Goal: Task Accomplishment & Management: Complete application form

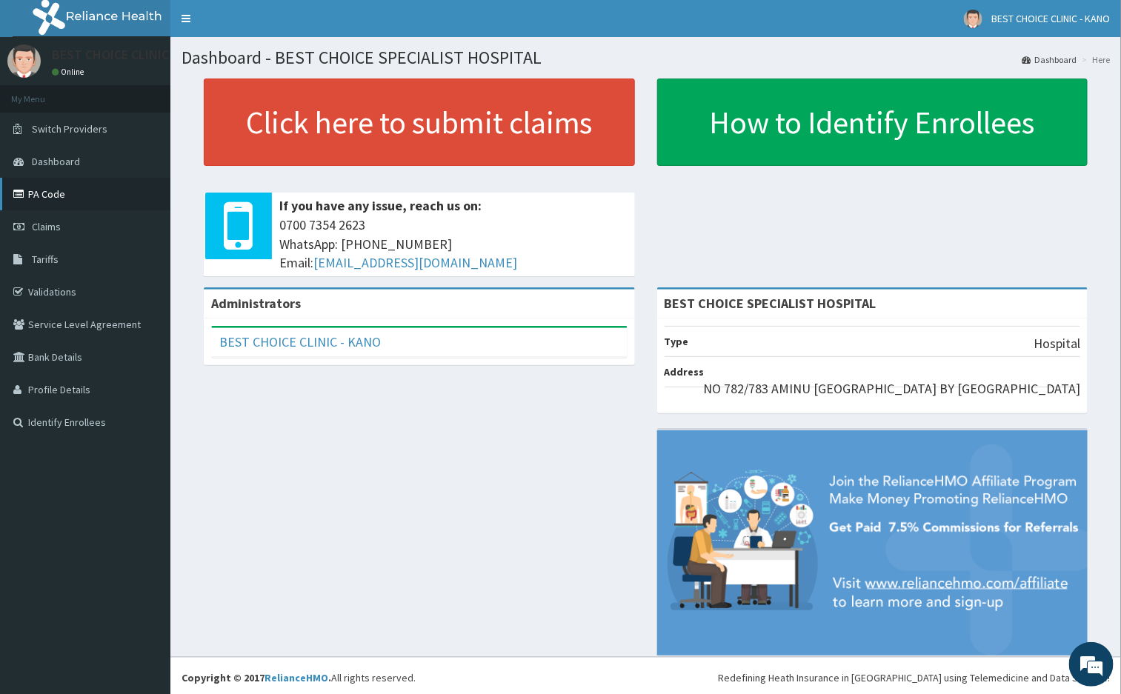
click at [47, 183] on link "PA Code" at bounding box center [85, 194] width 170 height 33
click at [59, 196] on link "PA Code" at bounding box center [85, 194] width 170 height 33
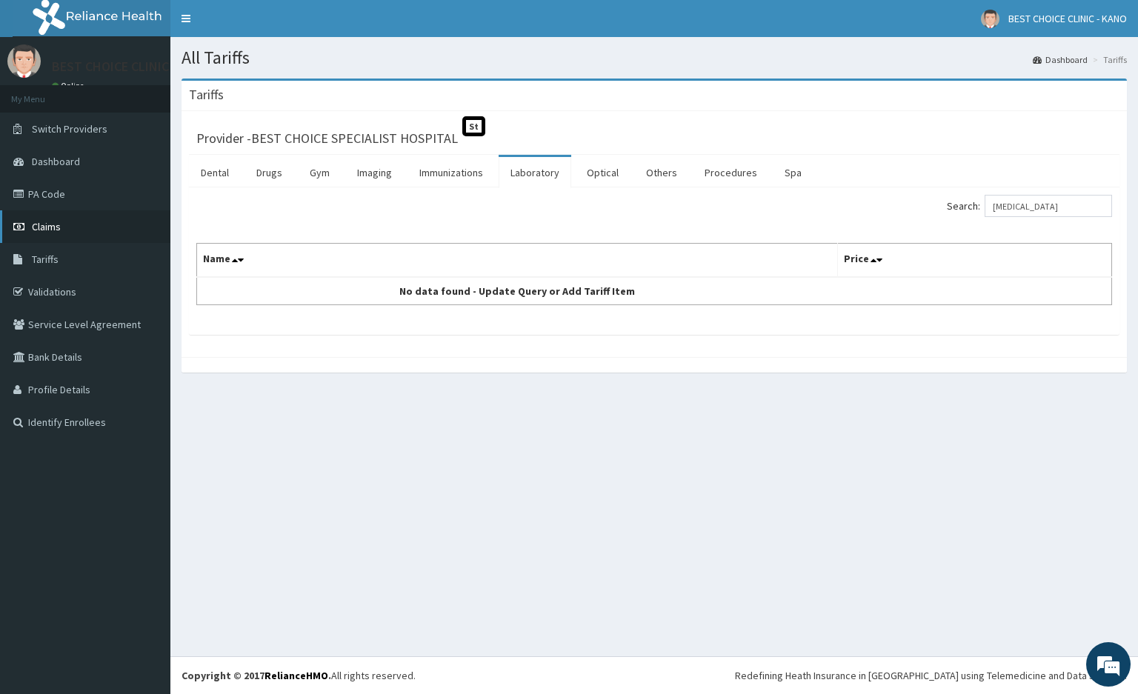
click at [56, 221] on span "Claims" at bounding box center [46, 226] width 29 height 13
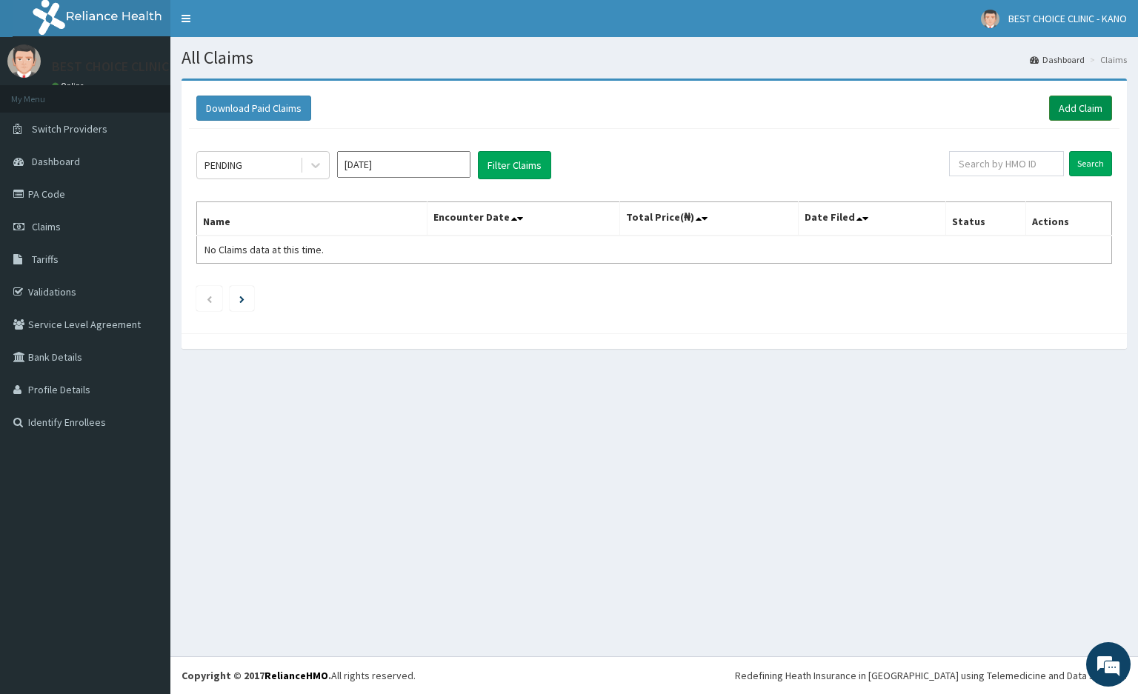
click at [1101, 107] on link "Add Claim" at bounding box center [1080, 108] width 63 height 25
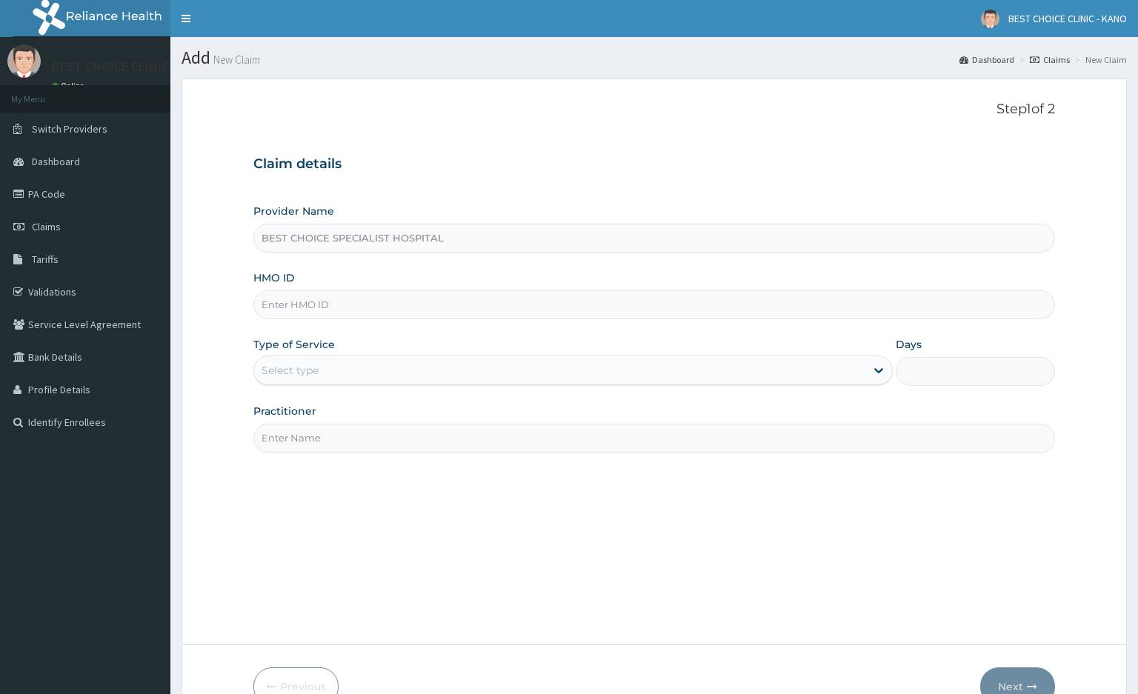
click at [401, 316] on input "HMO ID" at bounding box center [654, 304] width 802 height 29
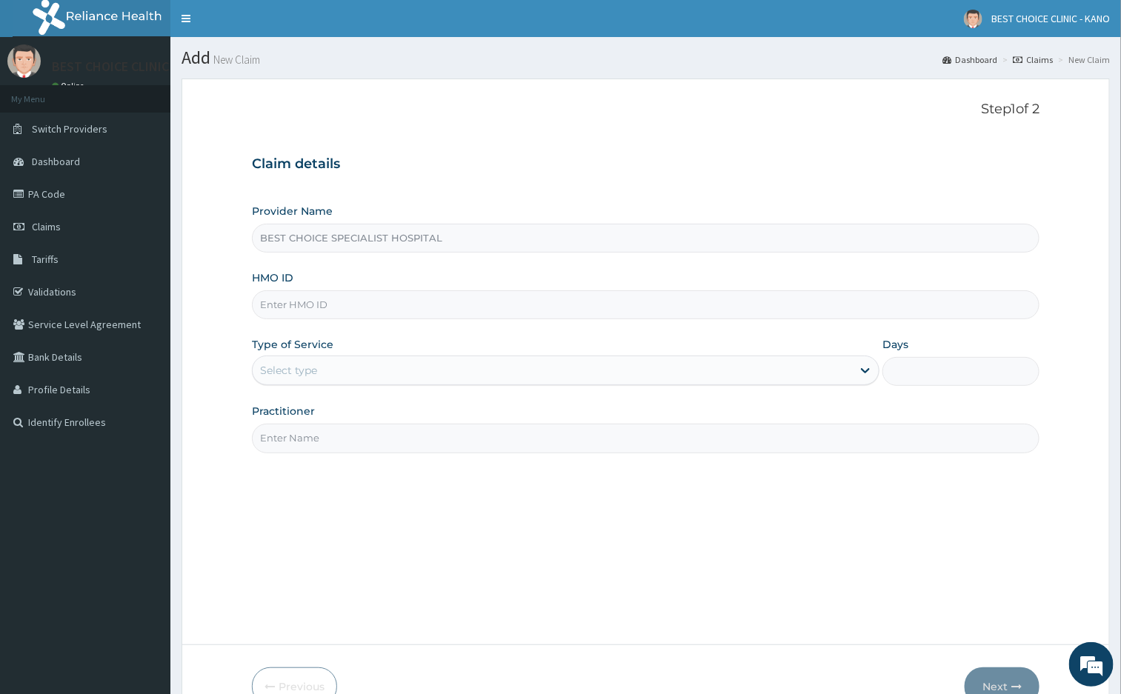
paste input "gbi/10256/b"
type input "GBI/10256/B"
click at [482, 378] on div "Select type" at bounding box center [552, 371] width 599 height 24
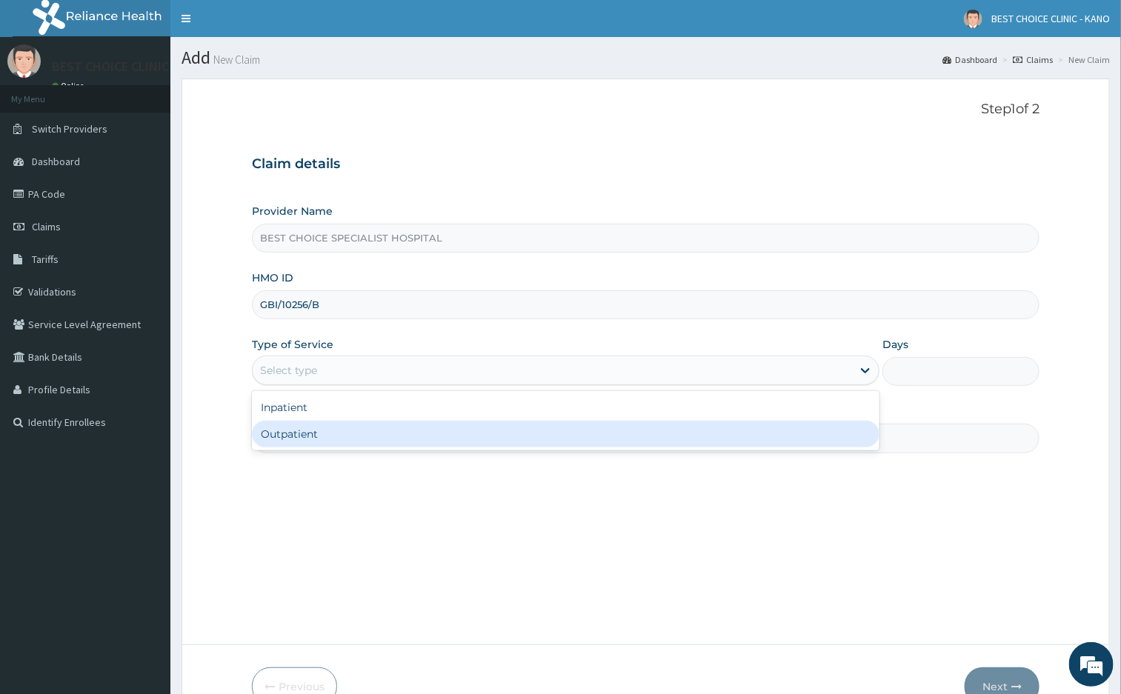
click at [416, 425] on div "Outpatient" at bounding box center [566, 434] width 628 height 27
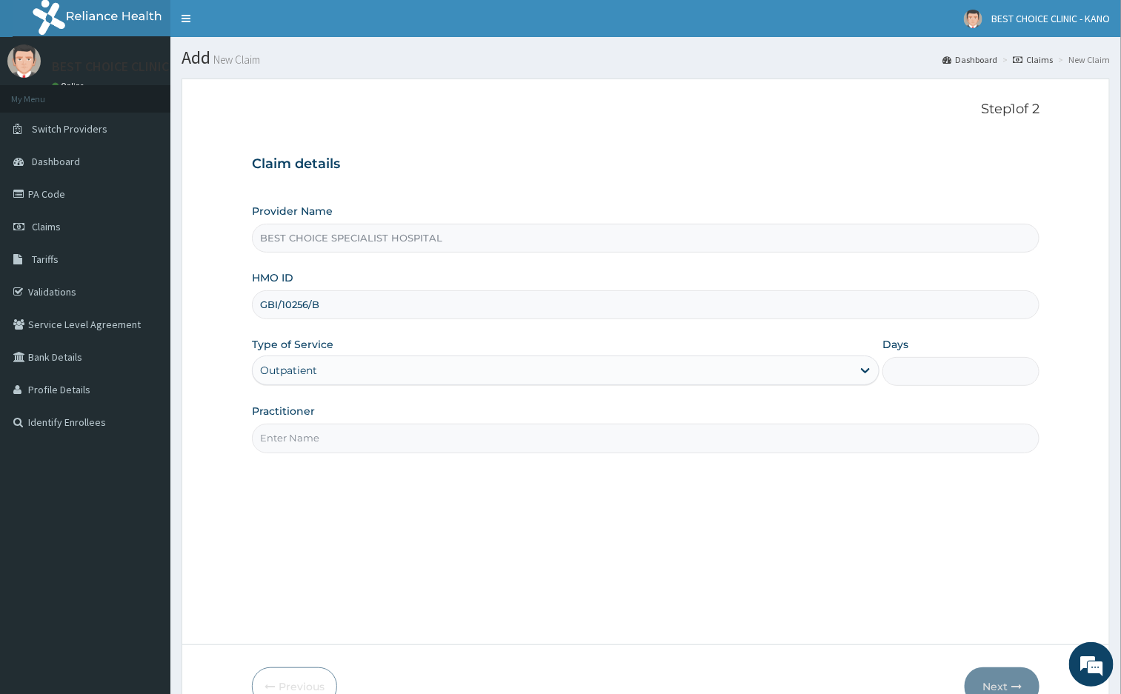
type input "1"
click at [591, 440] on input "Practitioner" at bounding box center [646, 438] width 788 height 29
type input "Dr. Aminu"
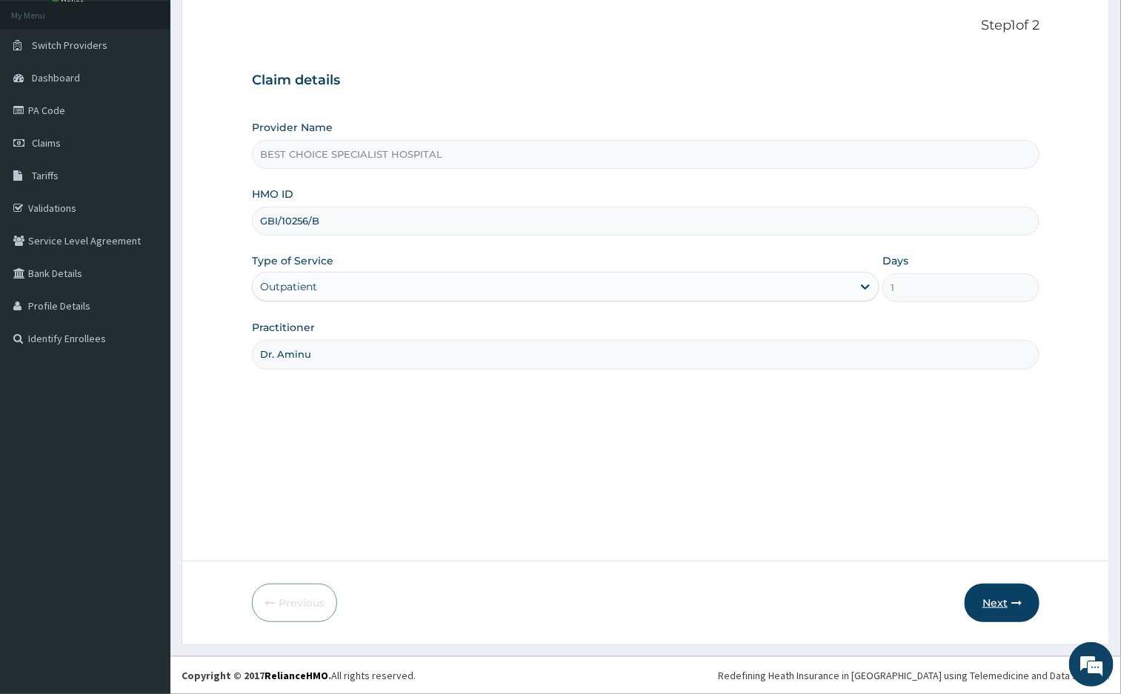
click at [994, 616] on button "Next" at bounding box center [1002, 603] width 75 height 39
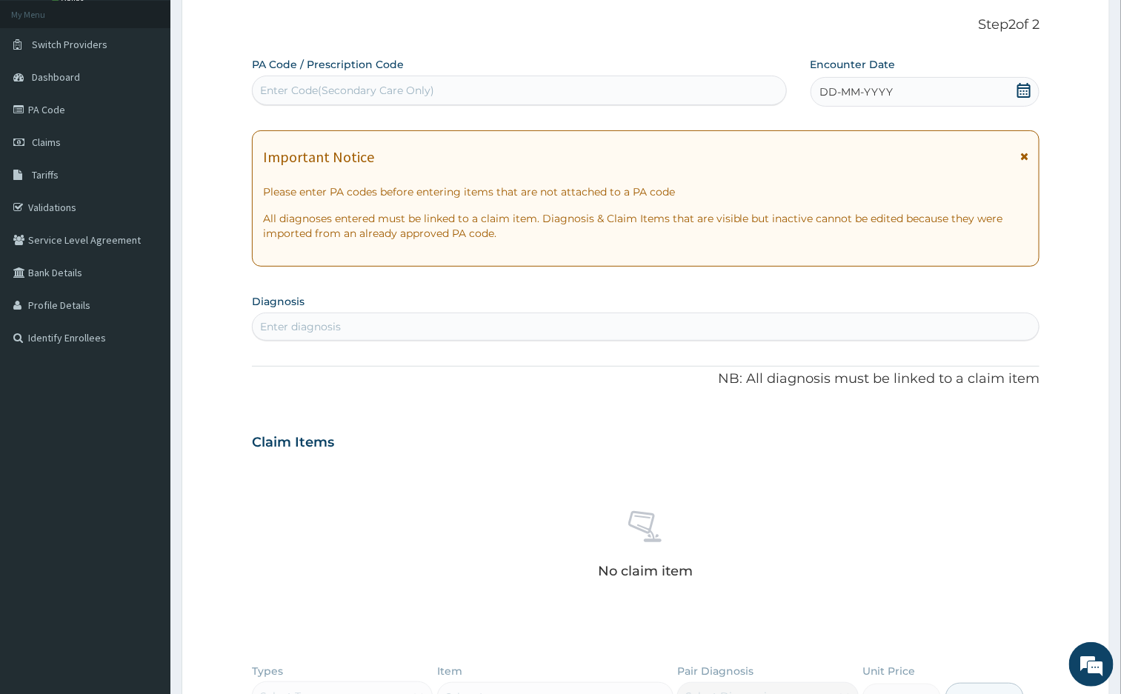
scroll to position [0, 0]
click at [400, 85] on div "Enter Code(Secondary Care Only)" at bounding box center [347, 90] width 174 height 15
paste input "0E317D"
type input "0E317D"
click at [460, 79] on div "Enter Code(Secondary Care Only)" at bounding box center [519, 91] width 533 height 24
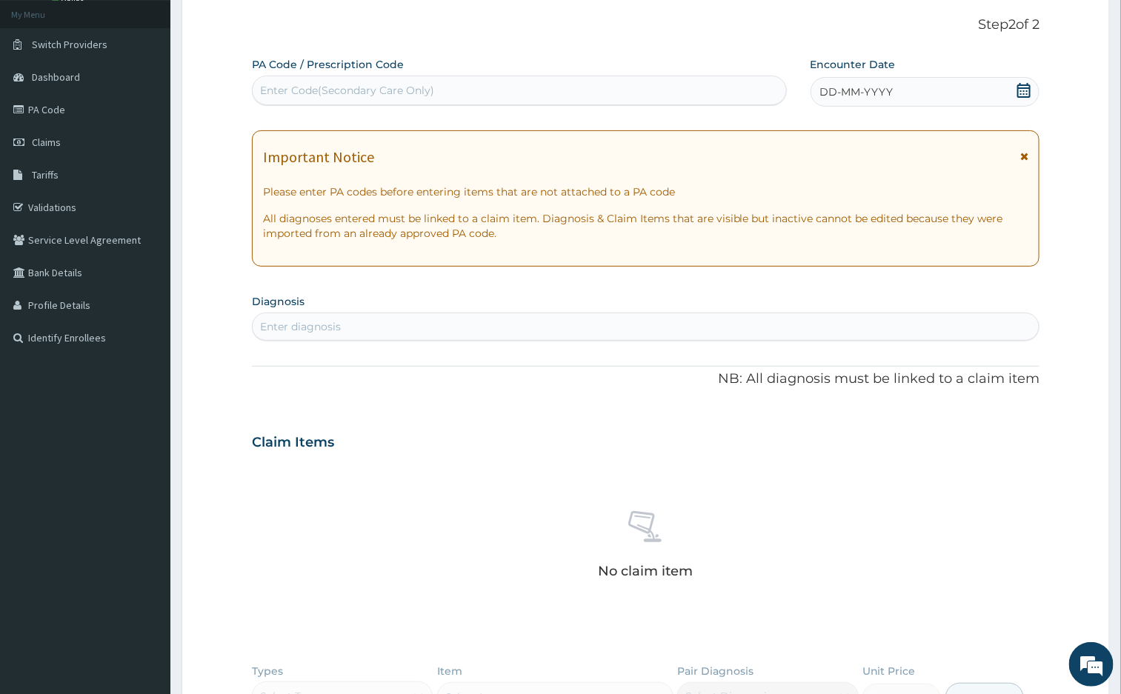
click at [452, 84] on div "Enter Code(Secondary Care Only)" at bounding box center [519, 91] width 533 height 24
paste input "PA/0E317D"
type input "PA/0E317D"
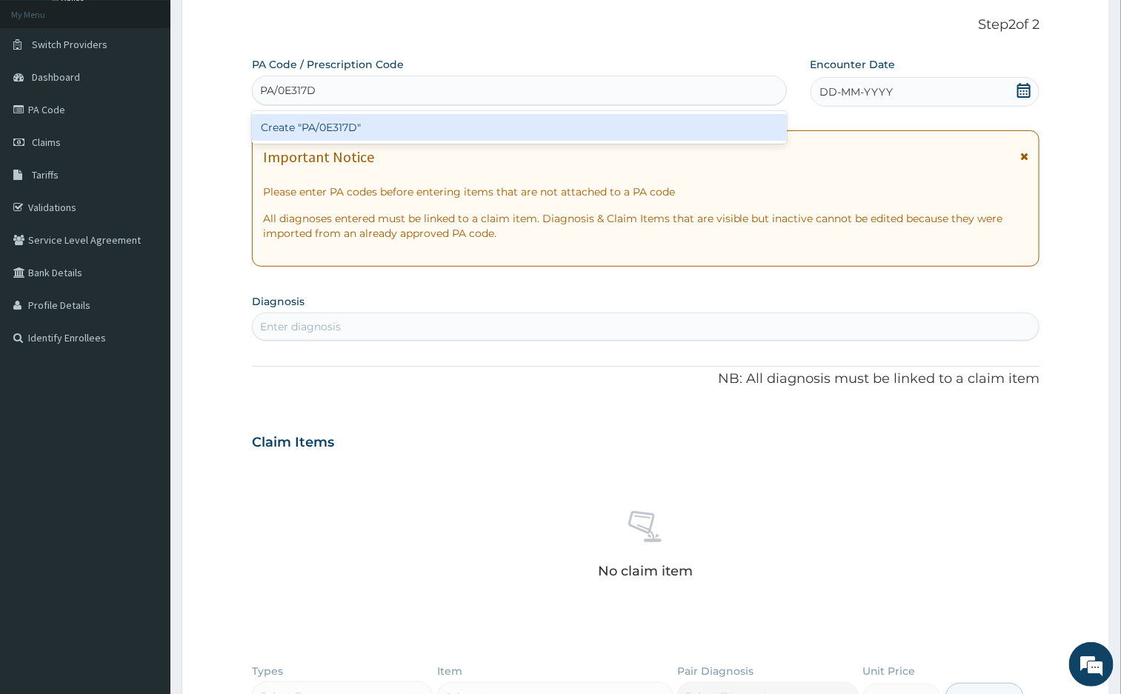
click at [514, 125] on div "Create "PA/0E317D"" at bounding box center [519, 127] width 535 height 27
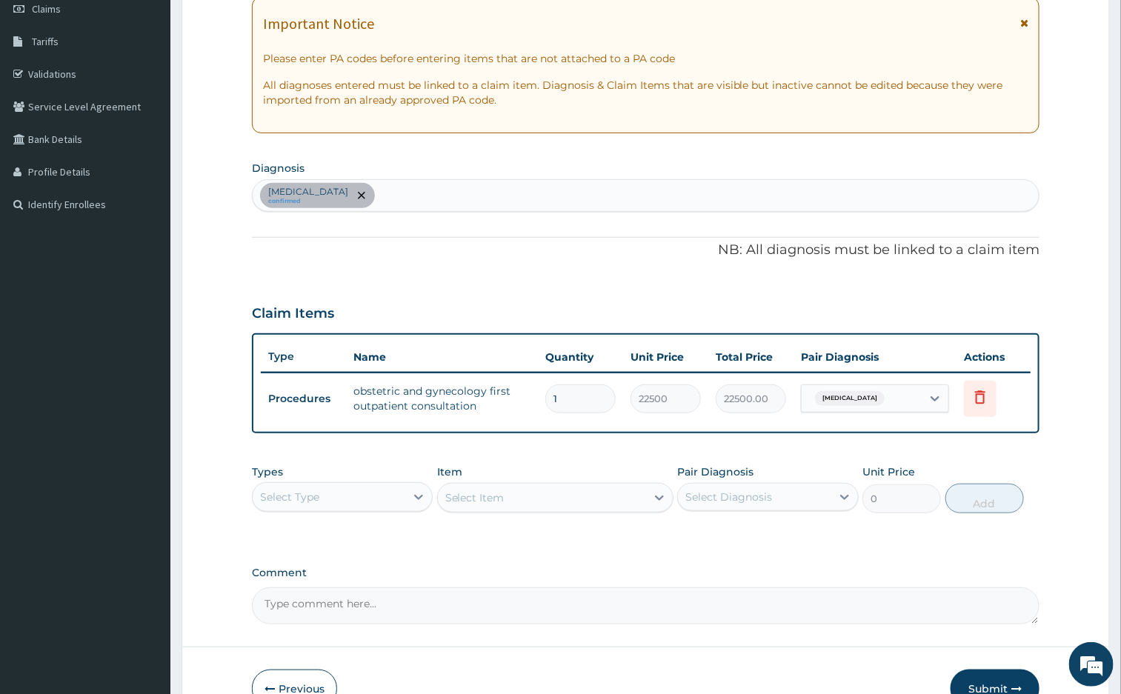
scroll to position [305, 0]
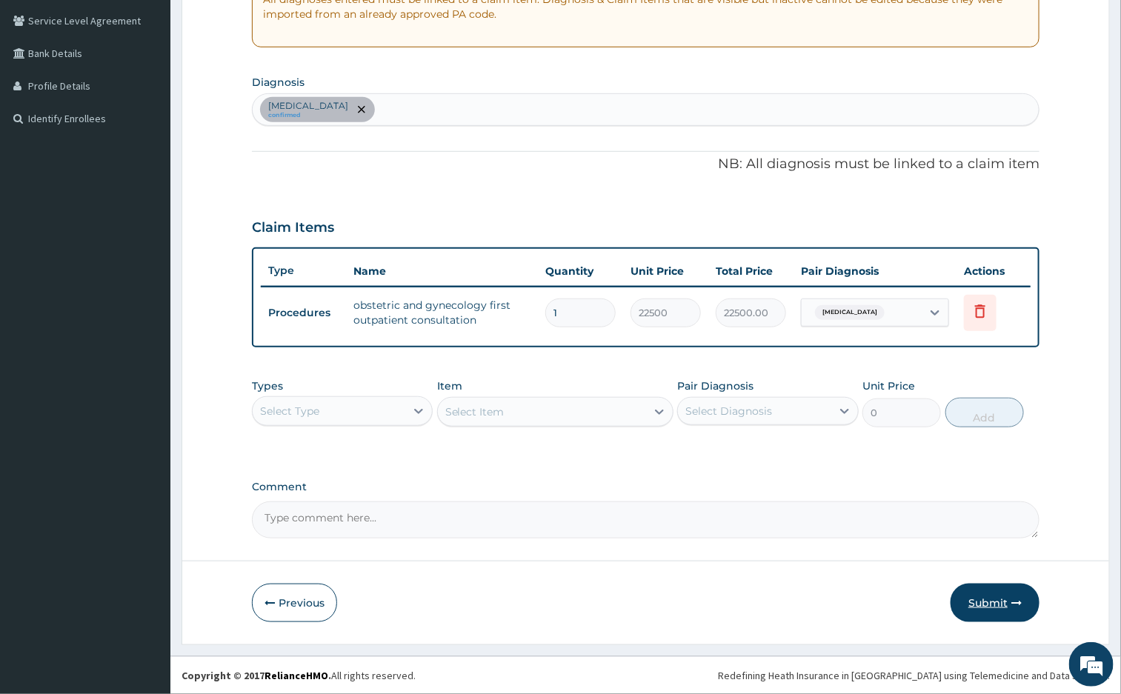
click at [983, 608] on button "Submit" at bounding box center [995, 603] width 89 height 39
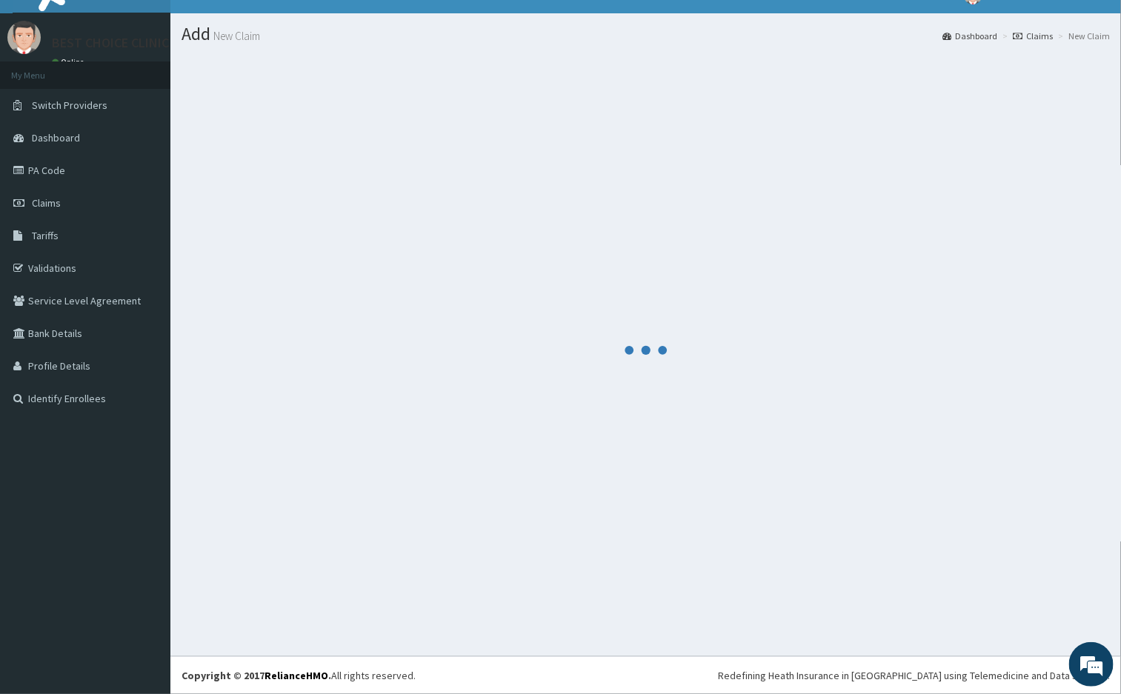
scroll to position [23, 0]
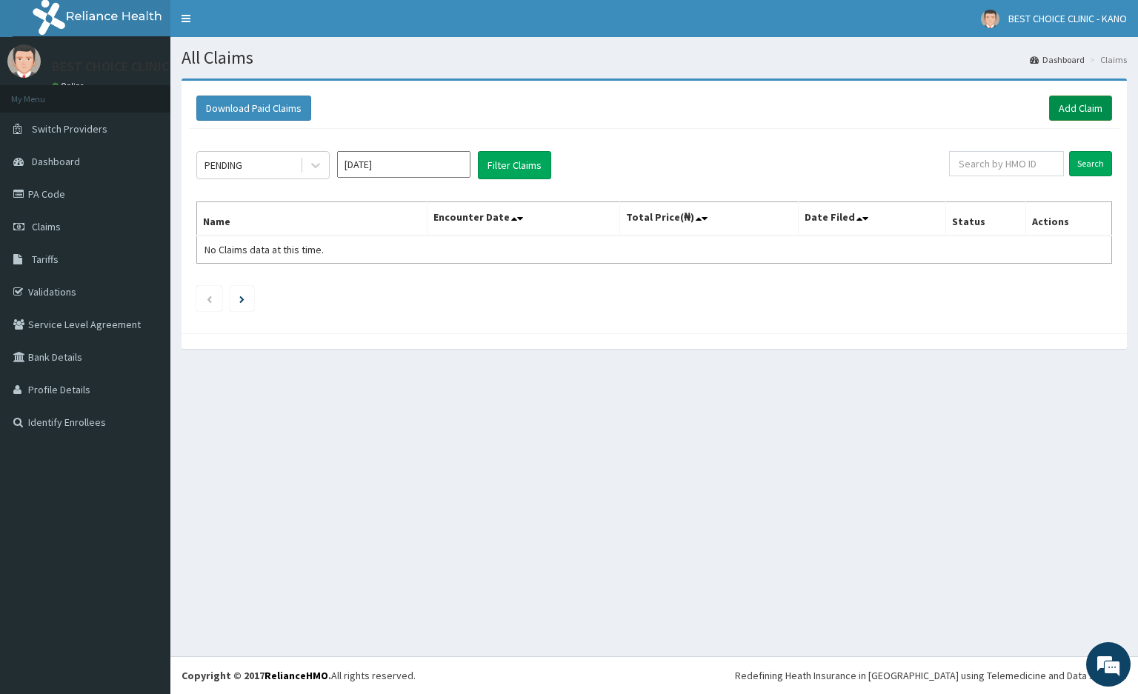
click at [1061, 111] on link "Add Claim" at bounding box center [1080, 108] width 63 height 25
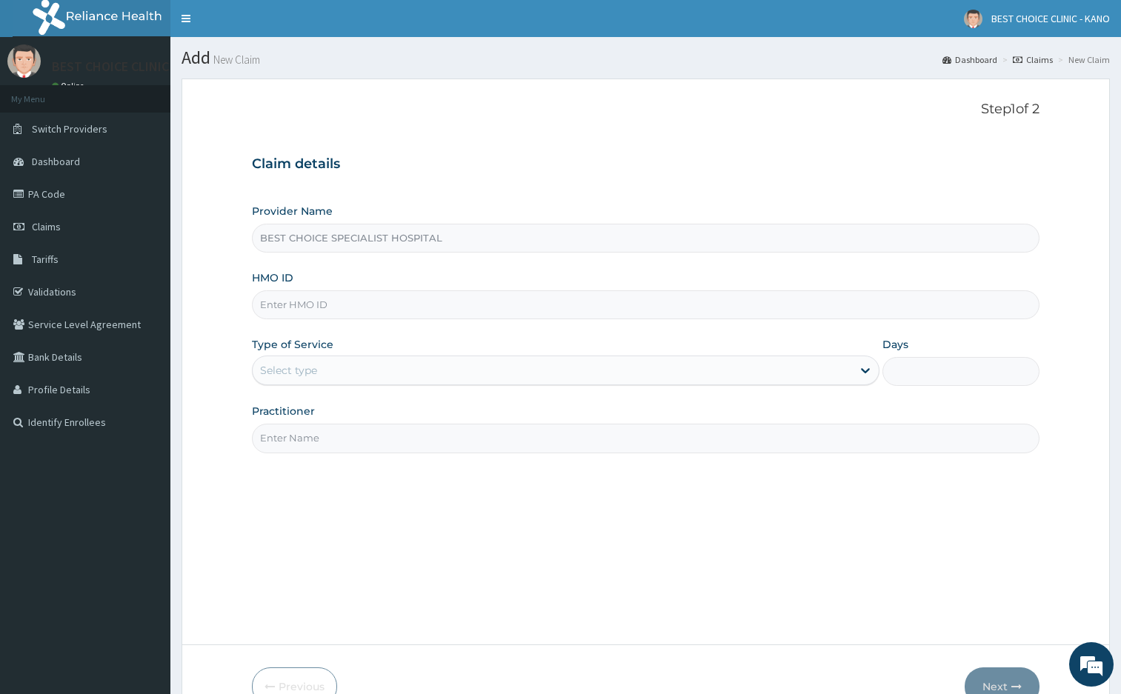
click at [440, 301] on input "HMO ID" at bounding box center [646, 304] width 788 height 29
paste input "gbi/10256/b"
type input "GBI/10256/B"
click at [440, 372] on div "Select type" at bounding box center [552, 371] width 599 height 24
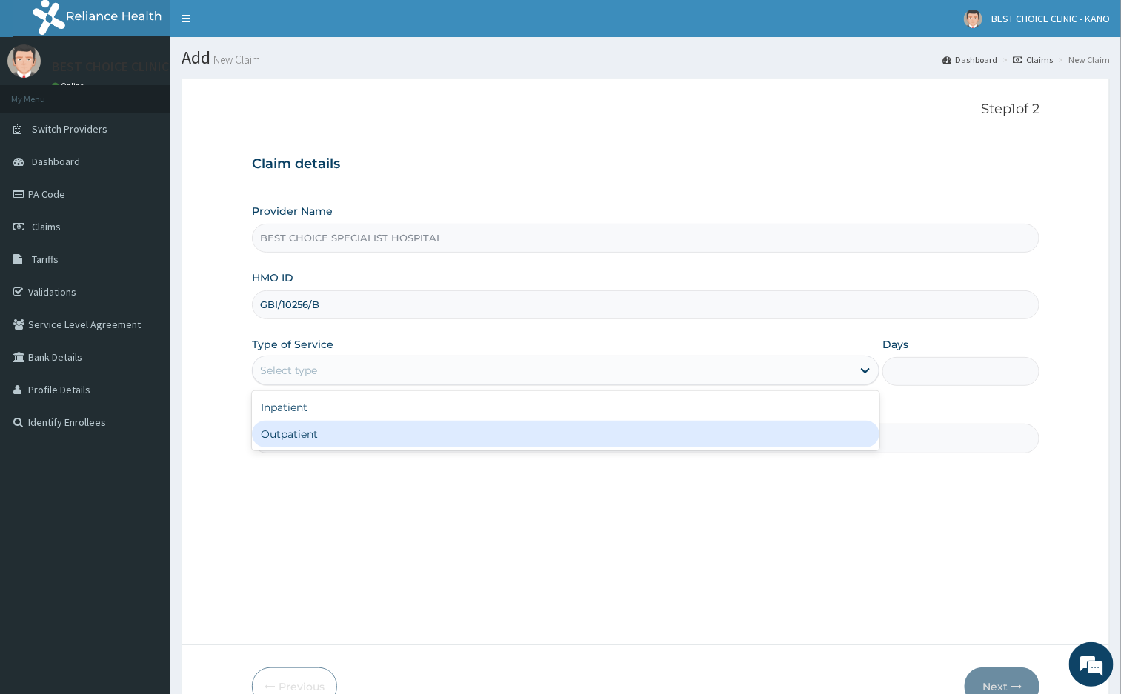
click at [403, 448] on div "Outpatient" at bounding box center [566, 434] width 628 height 27
type input "1"
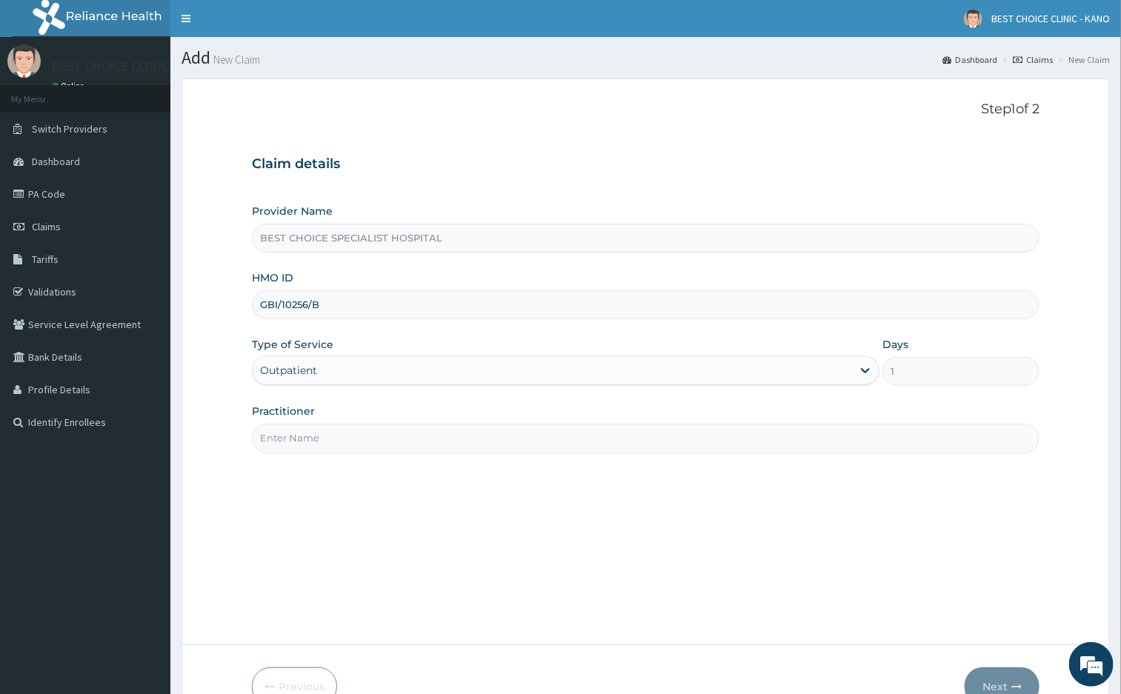
click at [405, 443] on input "Practitioner" at bounding box center [646, 438] width 788 height 29
type input "DR. UWAIS"
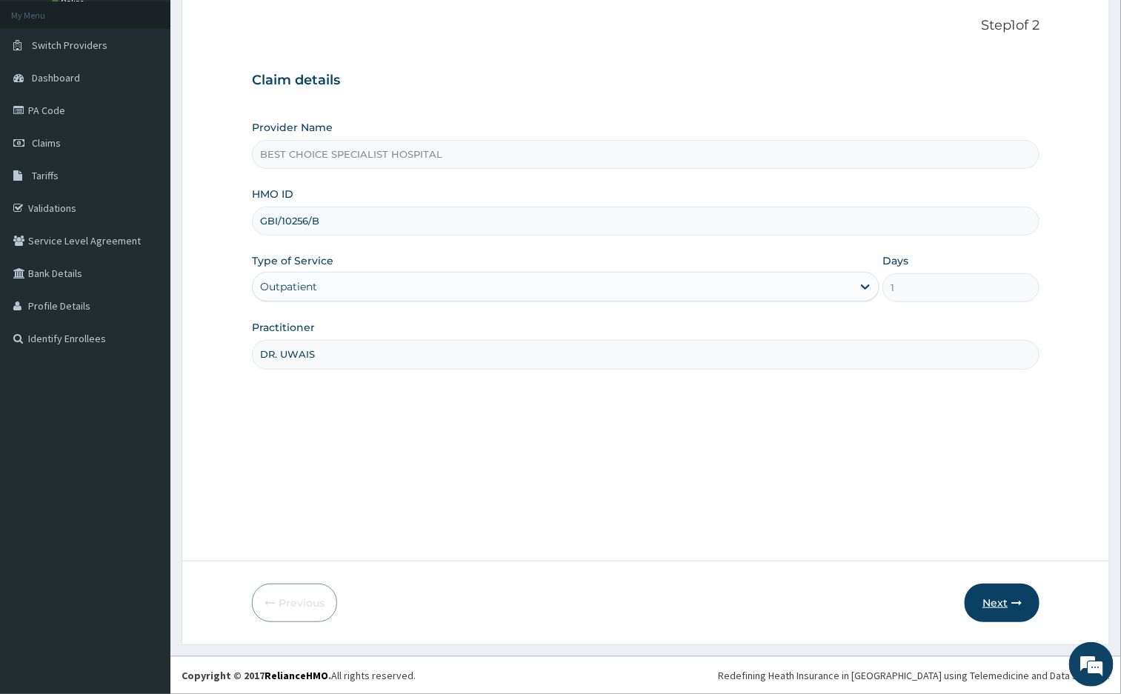
click at [997, 601] on button "Next" at bounding box center [1002, 603] width 75 height 39
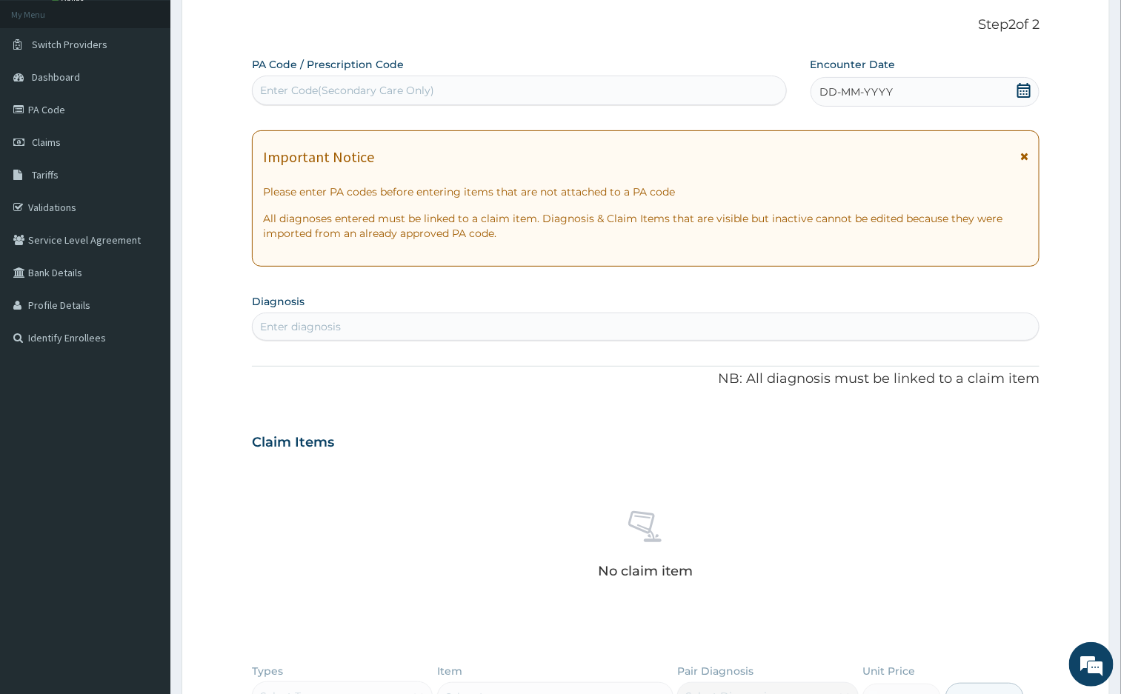
click at [365, 94] on div "Enter Code(Secondary Care Only)" at bounding box center [347, 90] width 174 height 15
paste input "PA/0E76A9"
type input "PA/0E76A9"
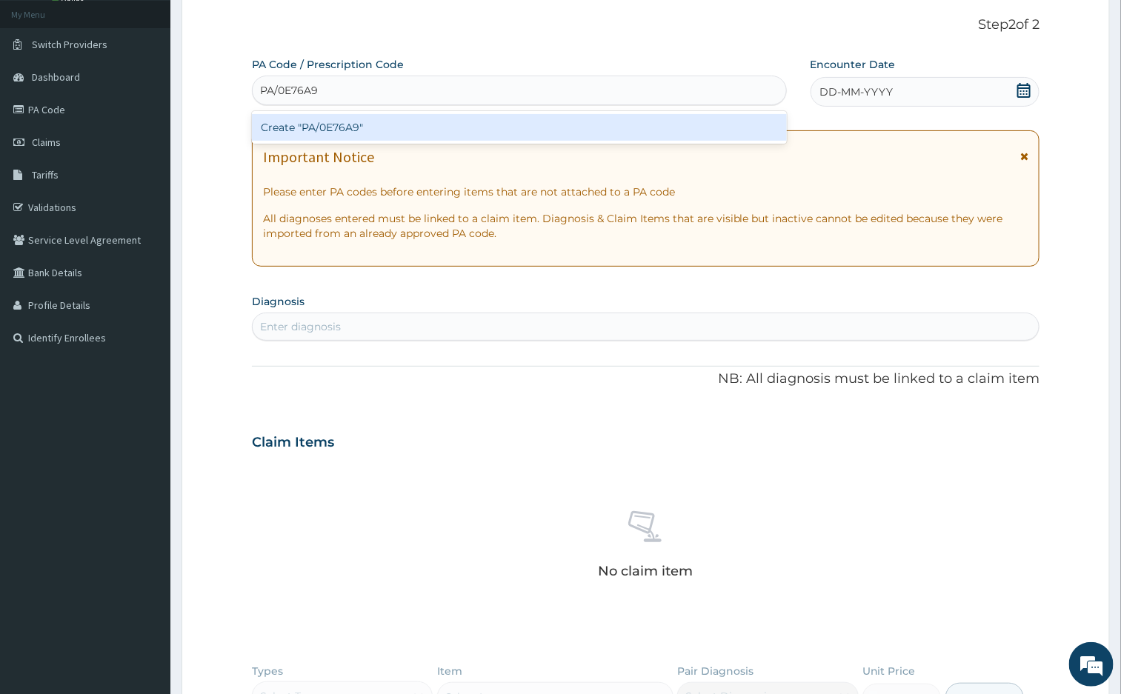
click at [379, 133] on div "Create "PA/0E76A9"" at bounding box center [519, 127] width 535 height 27
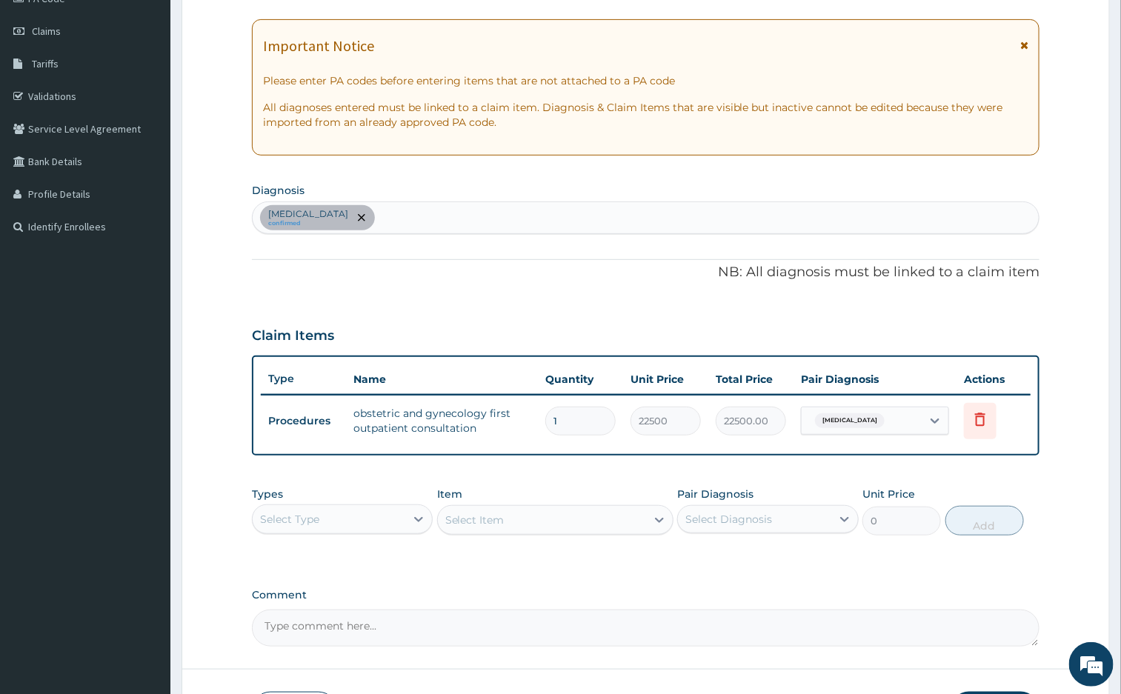
scroll to position [305, 0]
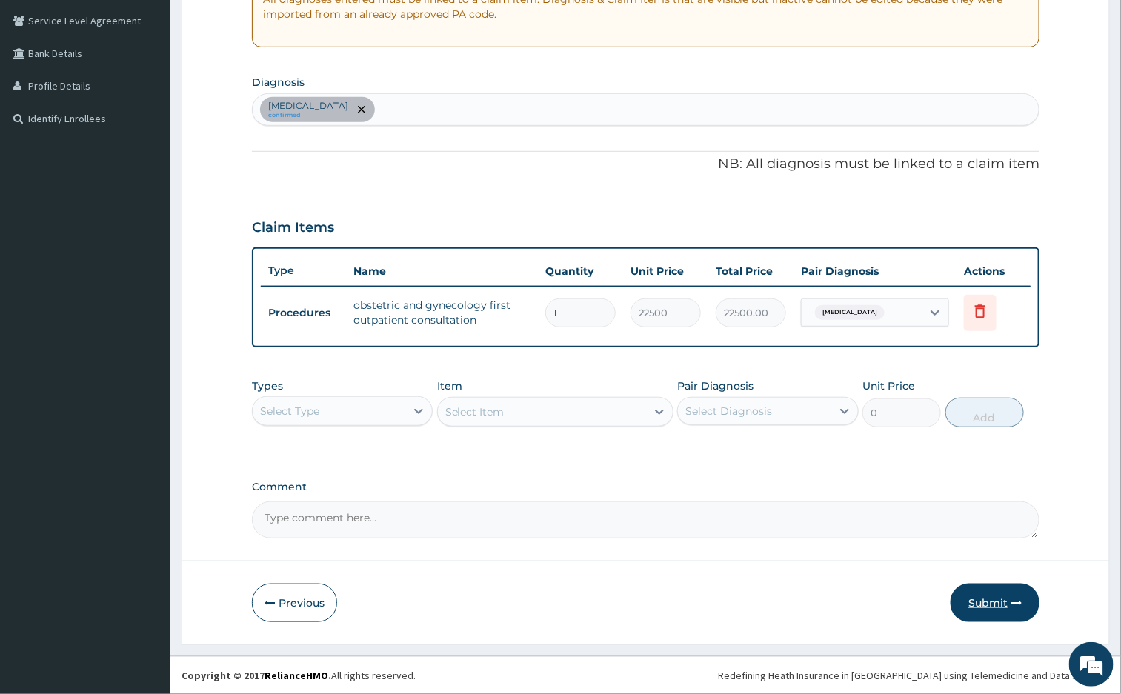
click at [980, 598] on button "Submit" at bounding box center [995, 603] width 89 height 39
